Goal: Complete application form

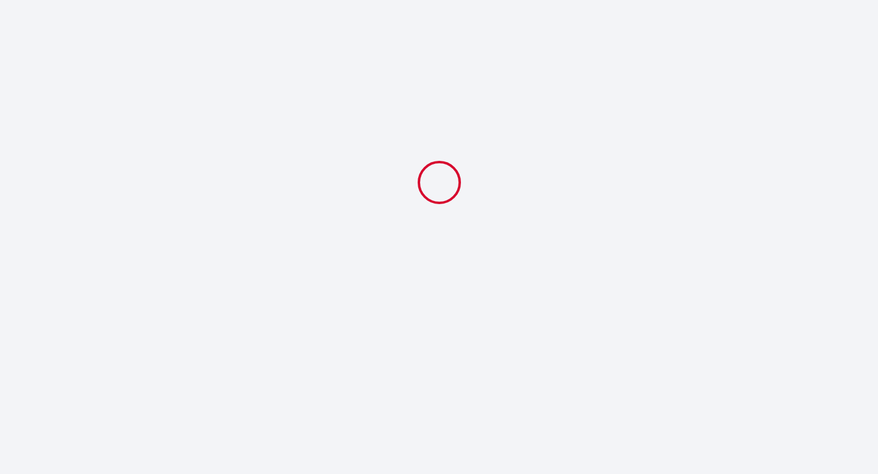
select select
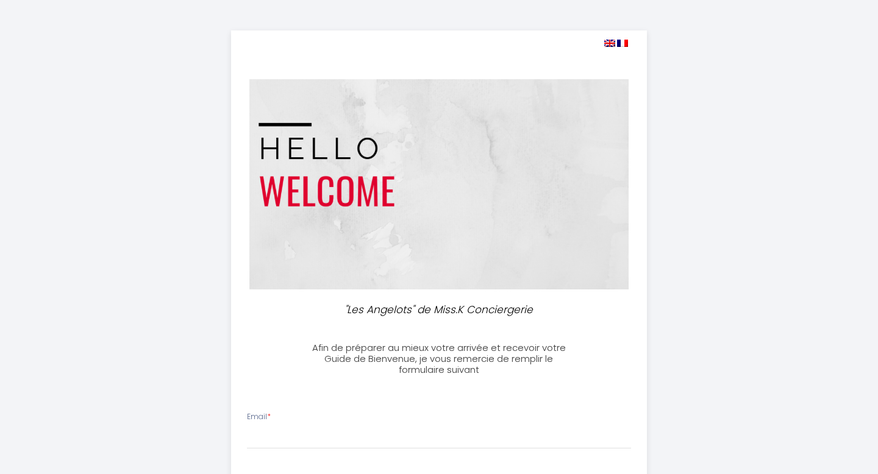
click at [355, 422] on div "Email *" at bounding box center [439, 430] width 400 height 38
click at [291, 441] on input "Email *" at bounding box center [439, 438] width 385 height 22
type input "[EMAIL_ADDRESS][DOMAIN_NAME]"
type input "0664263215"
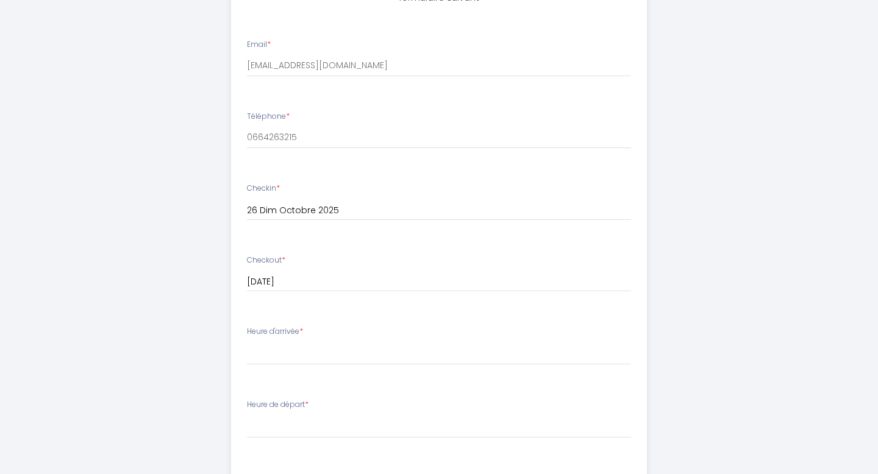
scroll to position [390, 0]
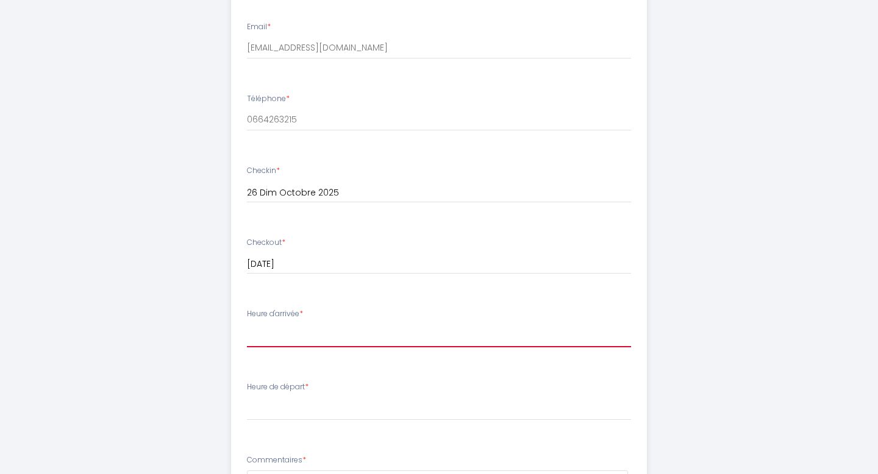
click at [310, 328] on select "15:00 15:30 16:00 16:30 17:00 17:30 18:00 18:30 19:00 19:30 20:00 20:30 21:00 2…" at bounding box center [439, 335] width 385 height 23
select select "20:00"
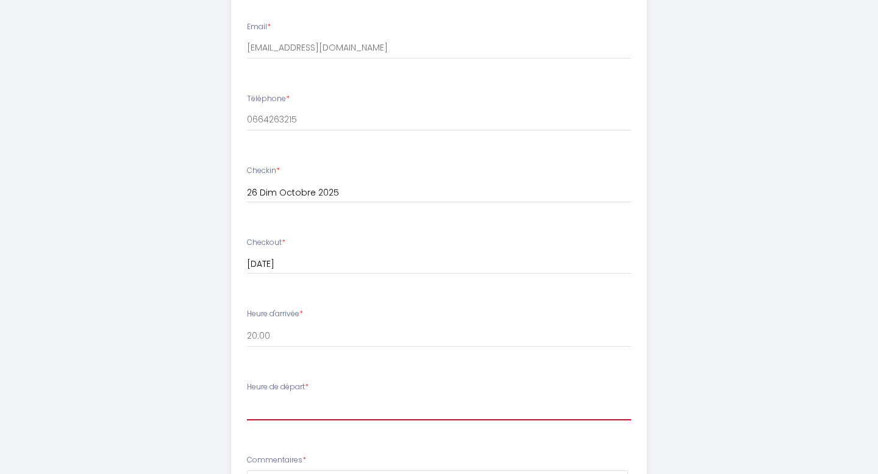
click at [316, 406] on select "00:00 00:30 01:00 01:30 02:00 02:30 03:00 03:30 04:00 04:30 05:00 05:30 06:00 0…" at bounding box center [439, 408] width 385 height 23
select select "09:30"
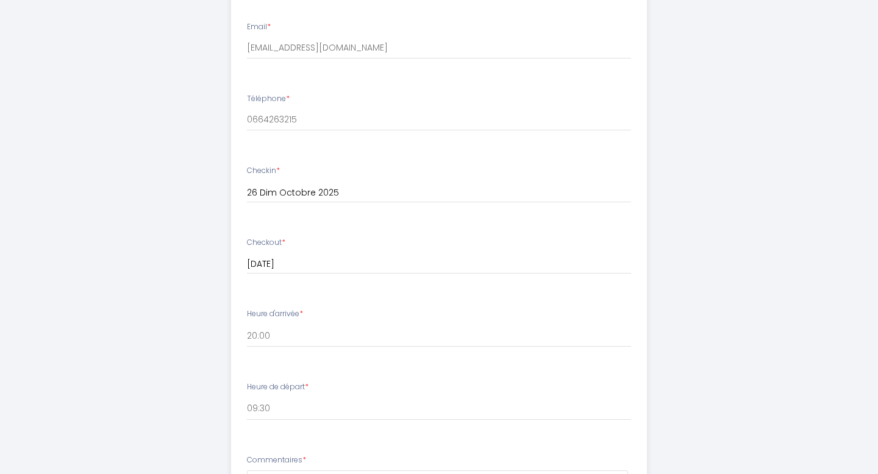
click at [715, 352] on div ""Les Angelots" de Miss.K Conciergerie Afin de préparer au mieux votre arrivée e…" at bounding box center [439, 191] width 624 height 1162
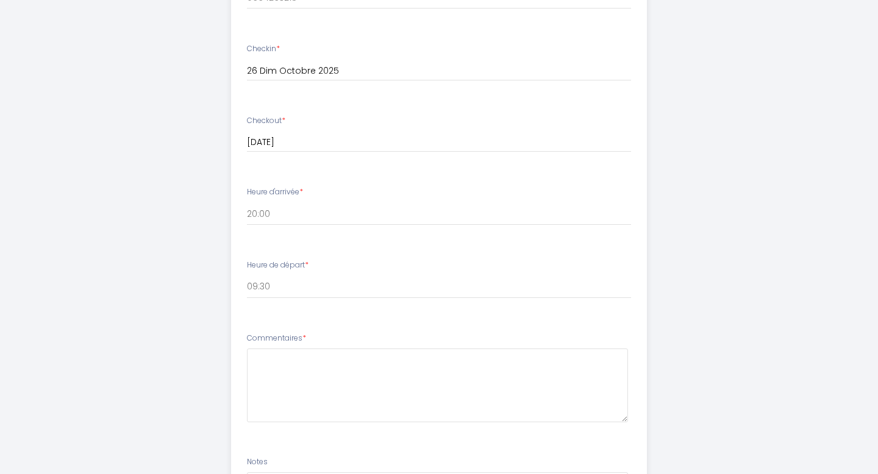
click at [712, 206] on div ""Les Angelots" de Miss.K Conciergerie Afin de préparer au mieux votre arrivée e…" at bounding box center [439, 69] width 624 height 1162
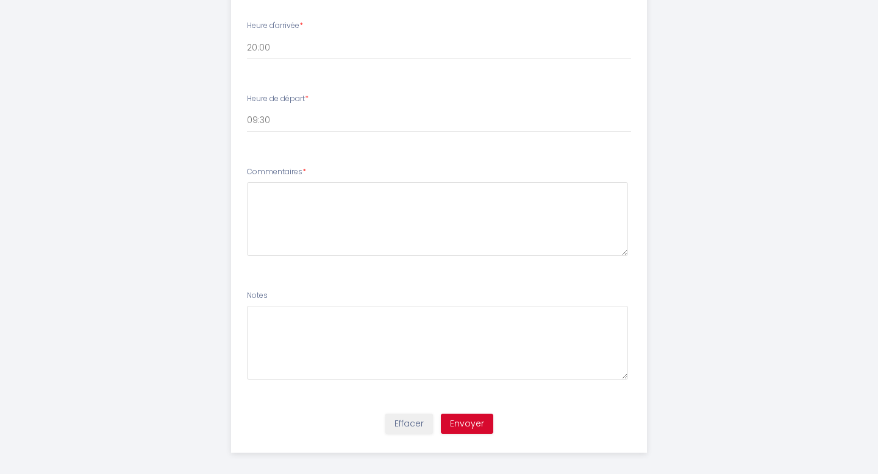
scroll to position [687, 0]
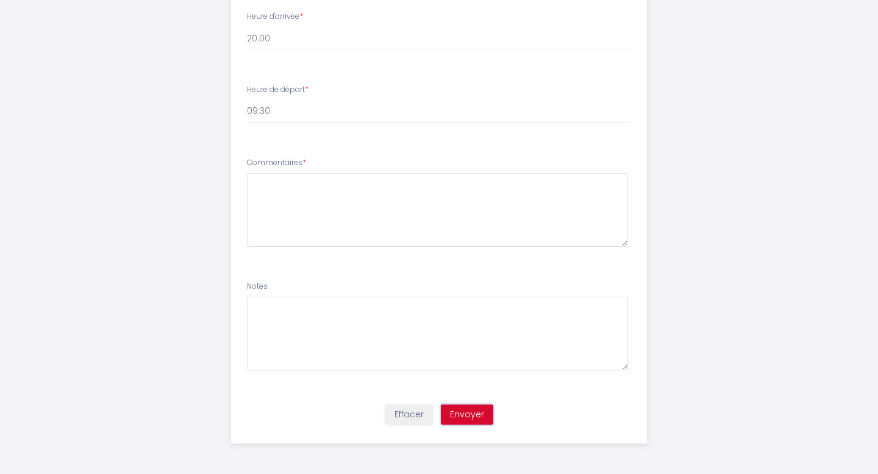
click at [470, 415] on button "Envoyer" at bounding box center [467, 415] width 52 height 21
click at [383, 210] on textarea at bounding box center [438, 210] width 382 height 74
click at [378, 181] on textarea at bounding box center [438, 210] width 382 height 74
click at [361, 202] on textarea at bounding box center [438, 210] width 382 height 74
click at [347, 260] on li "Commentaires *" at bounding box center [439, 208] width 415 height 116
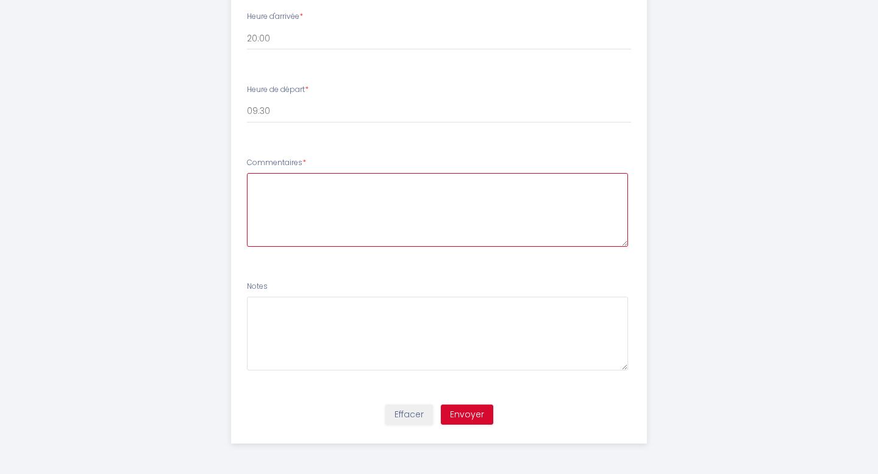
click at [374, 193] on textarea at bounding box center [438, 210] width 382 height 74
type textarea "pas de commentaire pour le moment..."
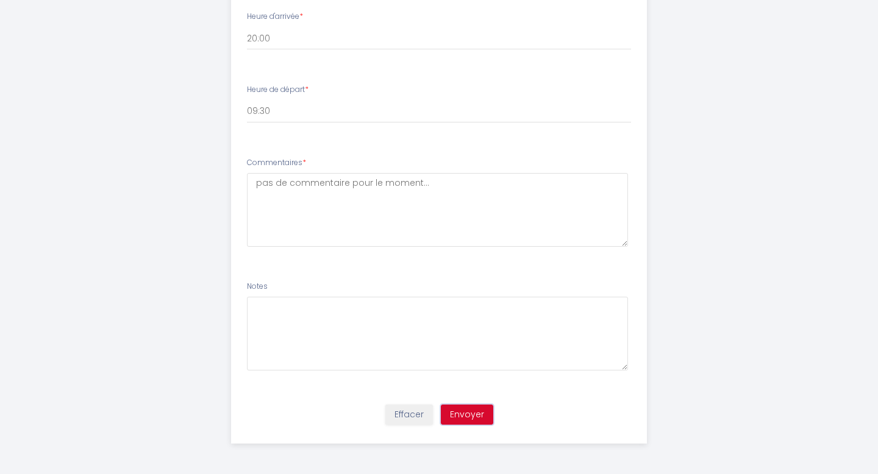
click at [456, 410] on button "Envoyer" at bounding box center [467, 415] width 52 height 21
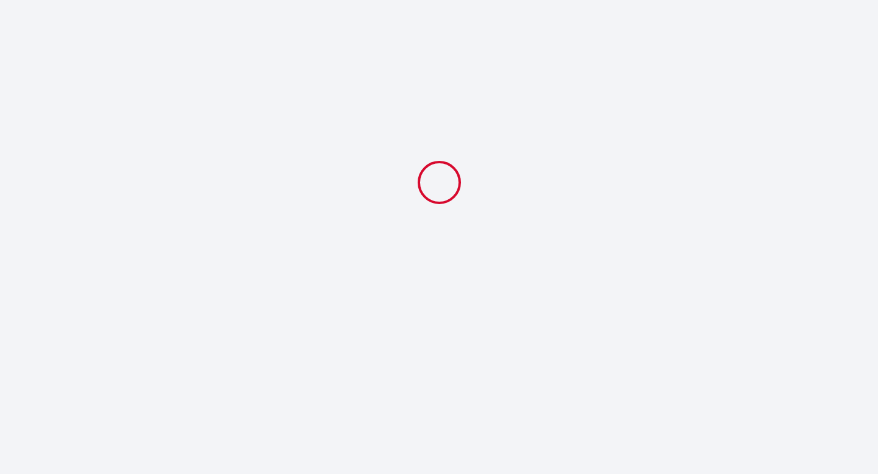
scroll to position [0, 0]
select select "20:00"
select select "09:30"
